Goal: Information Seeking & Learning: Learn about a topic

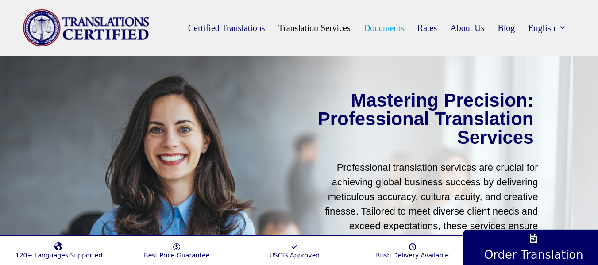
click at [392, 27] on link "Documents" at bounding box center [384, 28] width 54 height 20
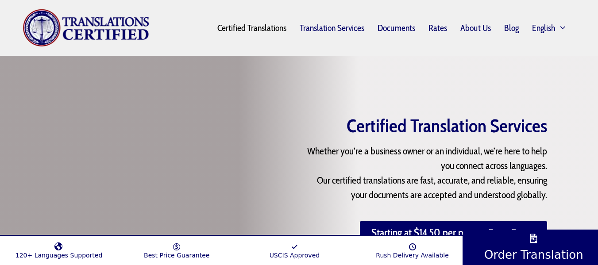
scroll to position [2256, 0]
